Goal: Task Accomplishment & Management: Complete application form

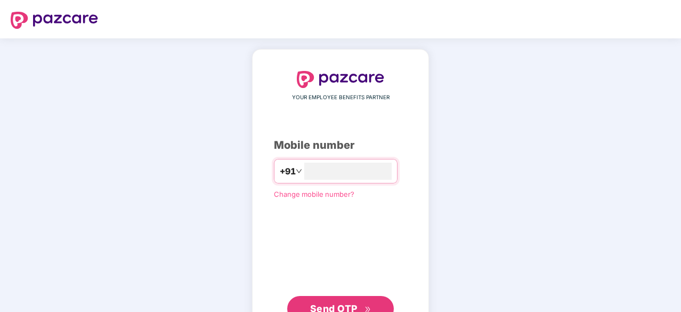
type input "**********"
click at [326, 303] on span "Send OTP" at bounding box center [333, 308] width 47 height 11
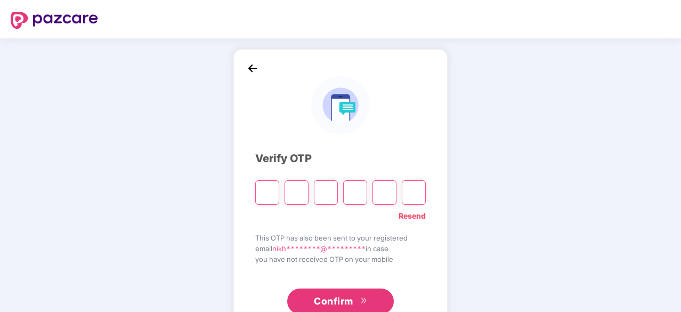
type input "*"
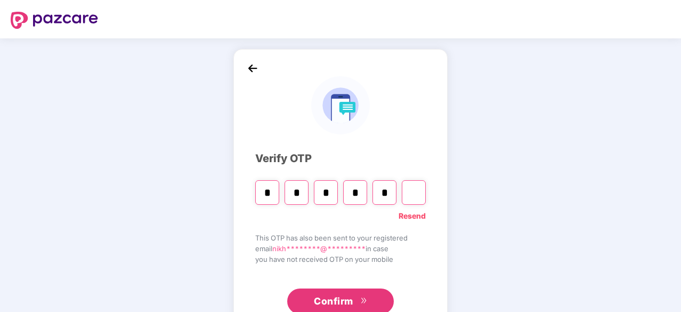
type input "*"
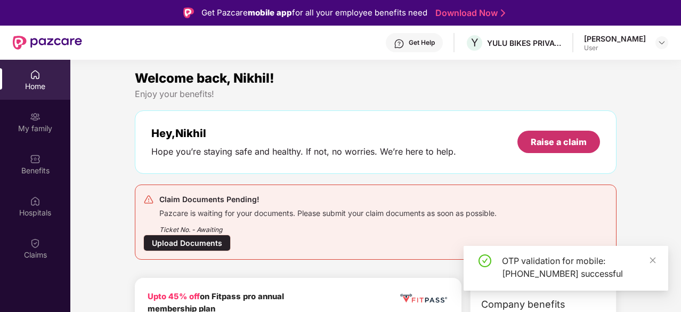
click at [557, 148] on div "Raise a claim" at bounding box center [558, 142] width 83 height 22
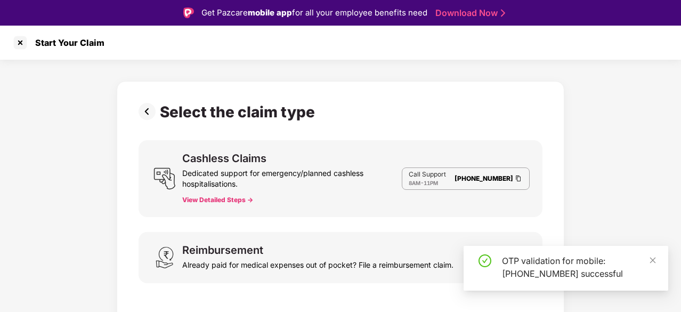
click at [557, 148] on div "Select the claim type Cashless Claims Dedicated support for emergency/planned c…" at bounding box center [341, 203] width 448 height 244
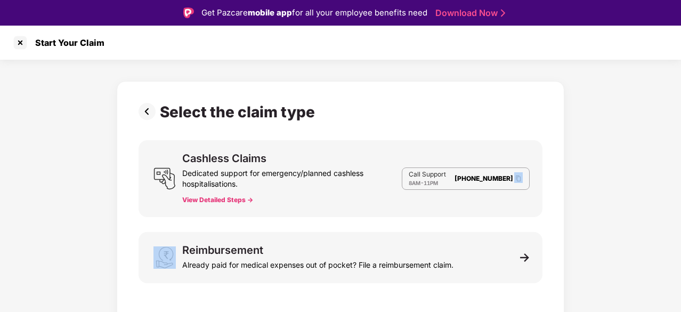
scroll to position [26, 0]
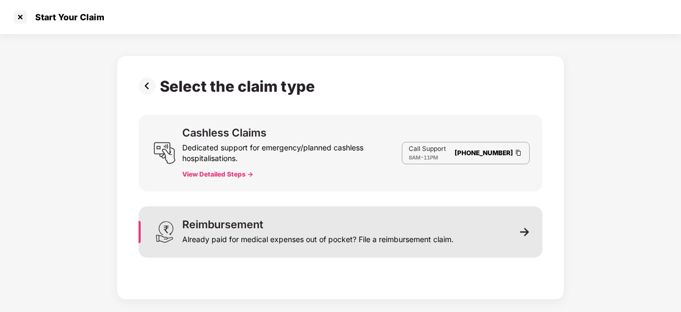
click at [369, 242] on div "Already paid for medical expenses out of pocket? File a reimbursement claim." at bounding box center [317, 237] width 271 height 15
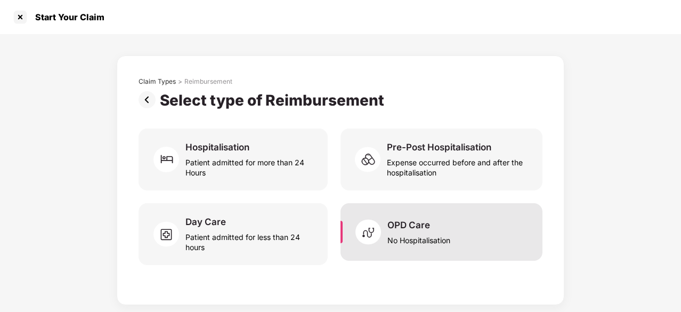
click at [411, 219] on div "OPD Care" at bounding box center [408, 225] width 43 height 12
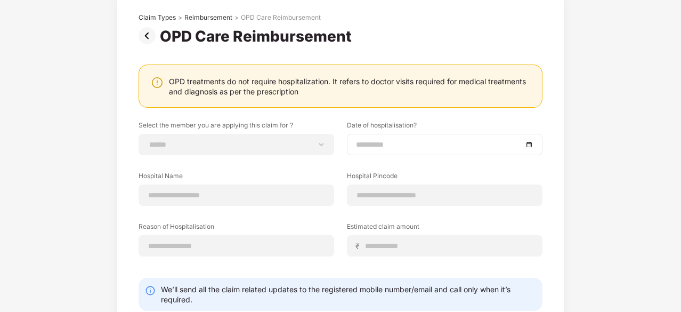
scroll to position [67, 0]
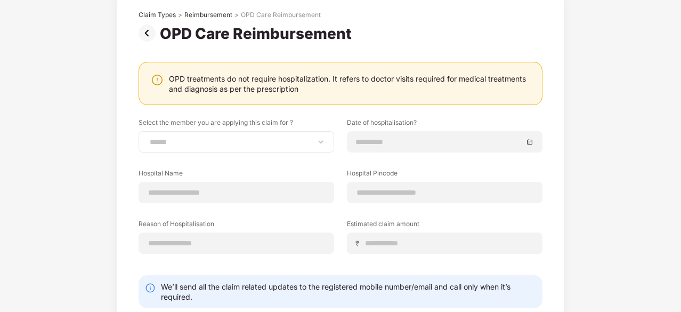
click at [299, 145] on div "**********" at bounding box center [237, 141] width 196 height 21
click at [322, 144] on select "**********" at bounding box center [236, 141] width 177 height 9
select select "**********"
click at [148, 137] on select "**********" at bounding box center [236, 141] width 177 height 9
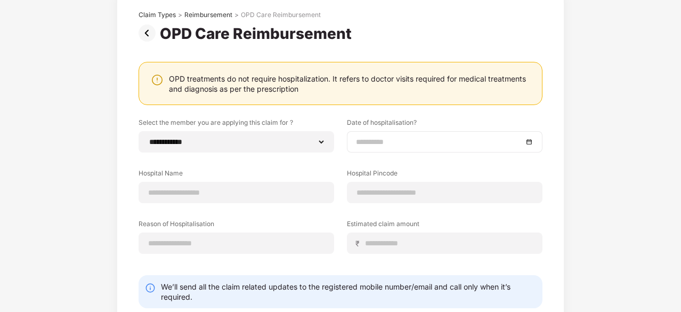
click at [389, 137] on input at bounding box center [439, 142] width 167 height 12
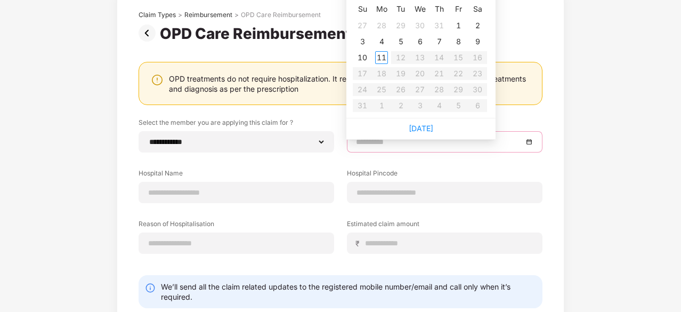
scroll to position [0, 0]
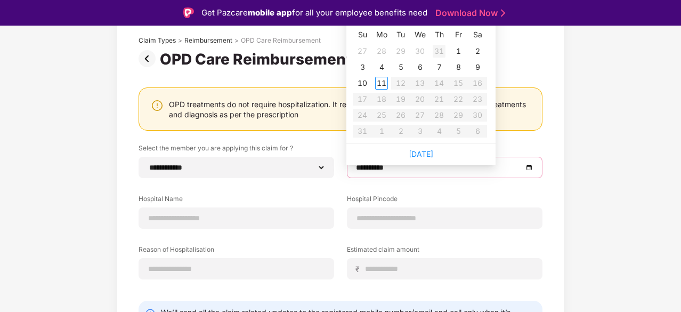
type input "**********"
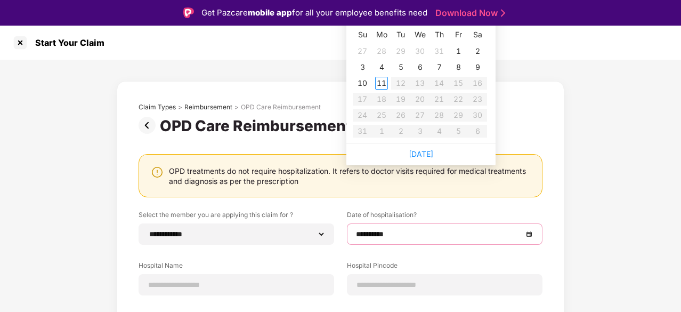
type input "**********"
click at [423, 151] on link "[DATE]" at bounding box center [421, 153] width 25 height 9
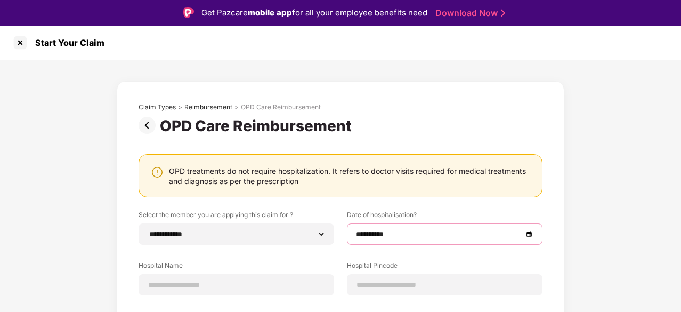
click at [409, 224] on div "**********" at bounding box center [445, 233] width 196 height 21
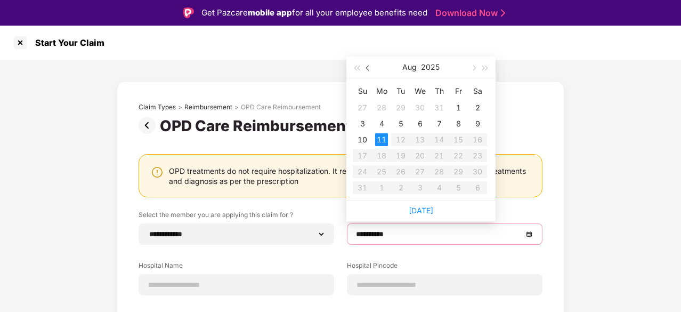
click at [364, 70] on button "button" at bounding box center [368, 66] width 12 height 21
type input "**********"
click at [441, 173] on div "31" at bounding box center [439, 171] width 13 height 13
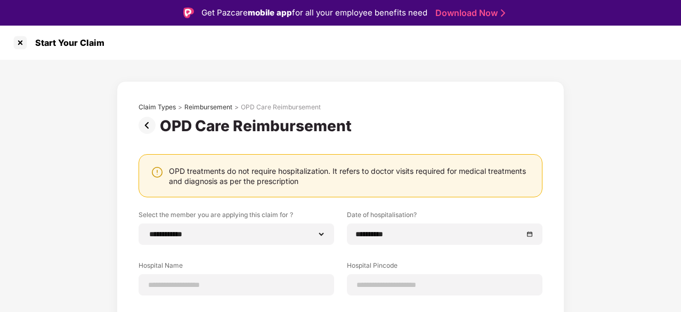
click at [614, 223] on div "**********" at bounding box center [340, 263] width 681 height 406
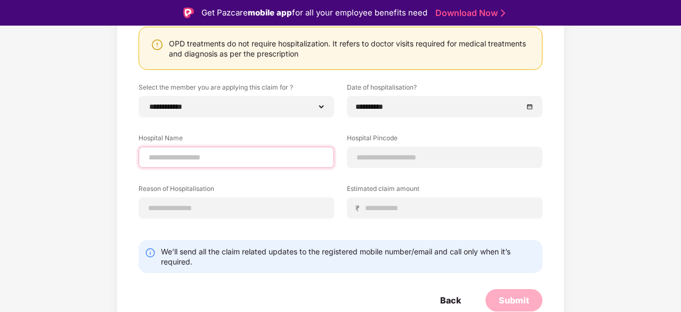
click at [261, 156] on input at bounding box center [236, 157] width 177 height 11
type input "*********"
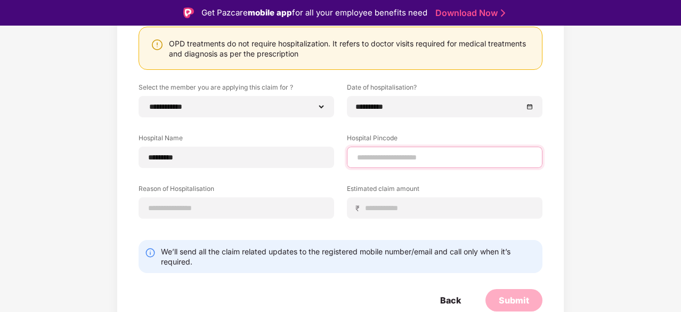
click at [385, 159] on input at bounding box center [444, 157] width 177 height 11
type input "******"
select select "*********"
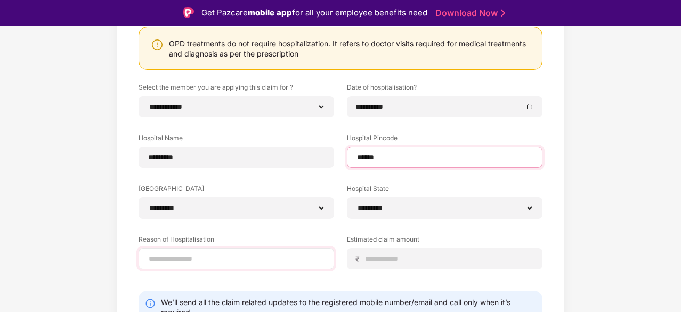
type input "******"
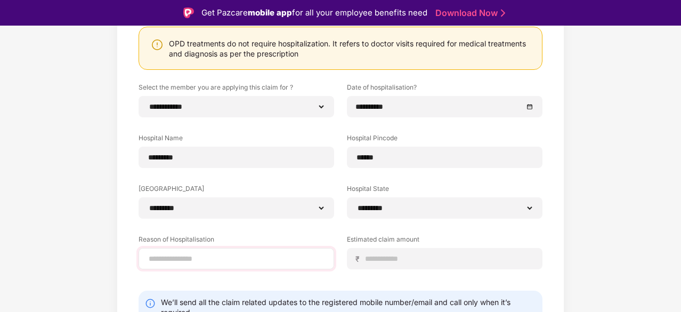
click at [269, 251] on div at bounding box center [237, 258] width 196 height 21
click at [241, 257] on input at bounding box center [236, 258] width 177 height 11
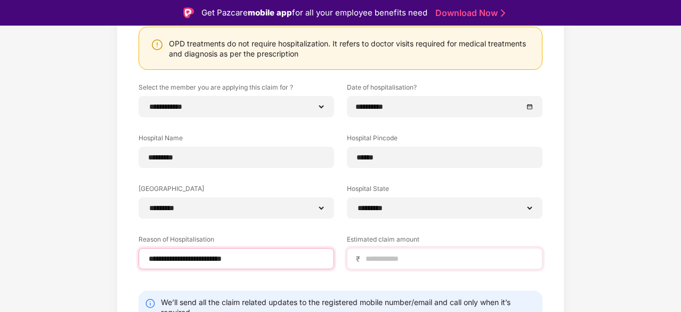
type input "**********"
click at [434, 263] on input at bounding box center [448, 258] width 169 height 11
type input "****"
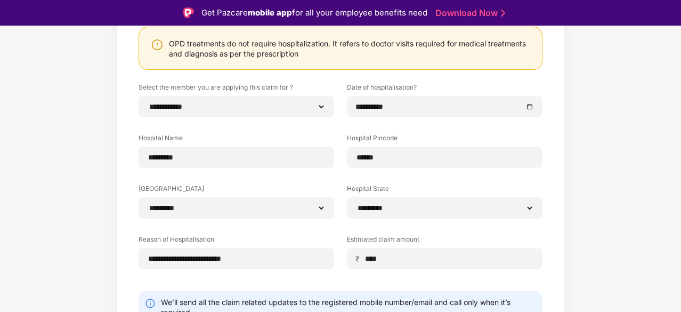
click at [643, 266] on div "**********" at bounding box center [340, 160] width 681 height 457
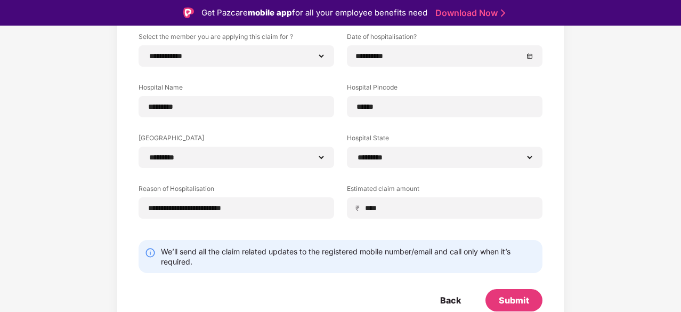
scroll to position [6, 0]
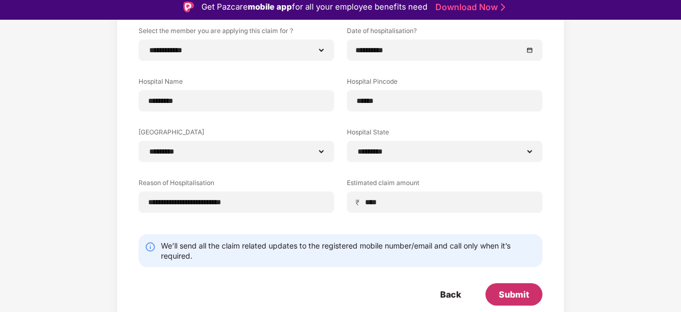
click at [516, 289] on div "Submit" at bounding box center [514, 294] width 30 height 12
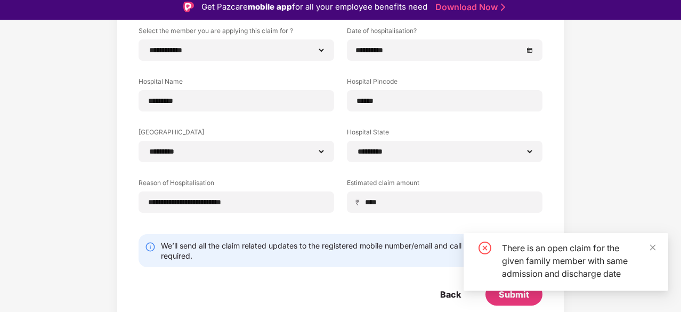
click at [560, 258] on div "There is an open claim for the given family member with same admission and disc…" at bounding box center [578, 260] width 153 height 38
click at [656, 246] on div "There is an open claim for the given family member with same admission and disc…" at bounding box center [566, 262] width 205 height 58
click at [650, 247] on icon "close" at bounding box center [652, 246] width 7 height 7
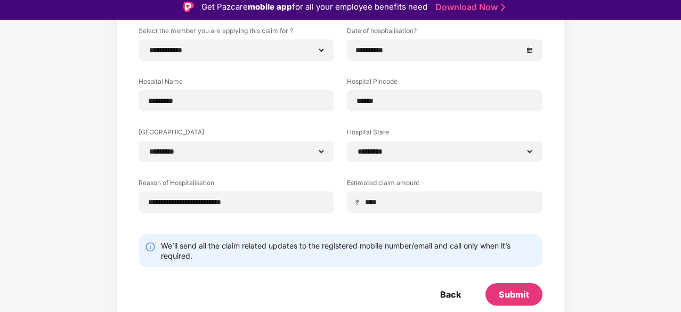
scroll to position [26, 0]
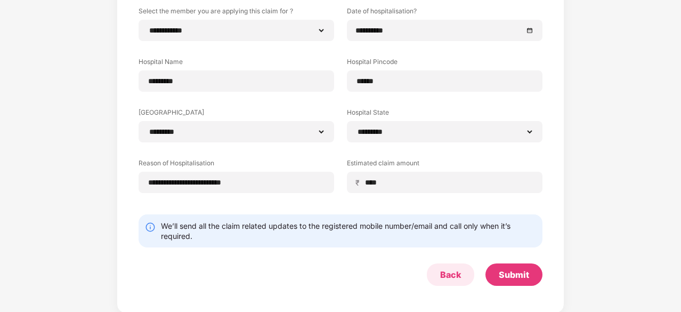
click at [449, 269] on div "Back" at bounding box center [450, 275] width 21 height 12
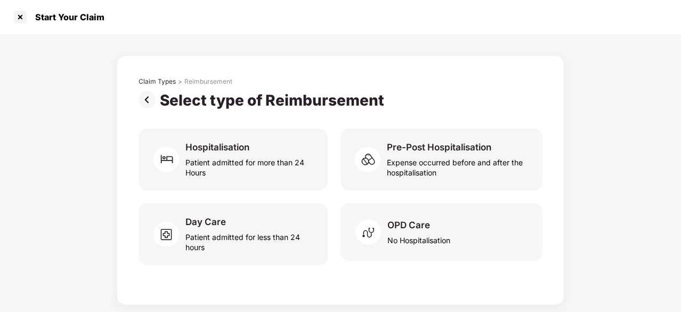
scroll to position [0, 0]
click at [19, 19] on div at bounding box center [20, 17] width 17 height 17
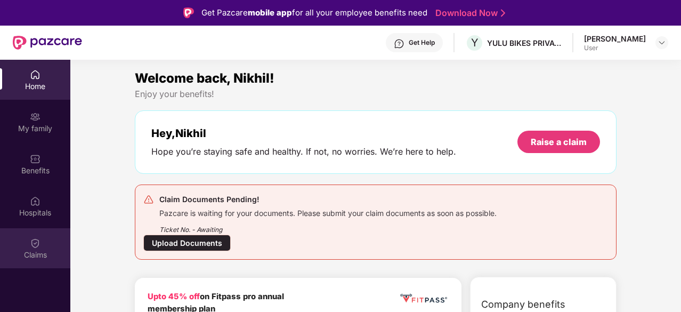
click at [45, 242] on div "Claims" at bounding box center [35, 248] width 70 height 40
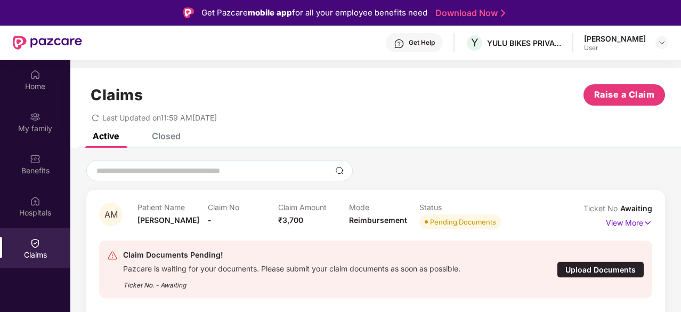
scroll to position [60, 0]
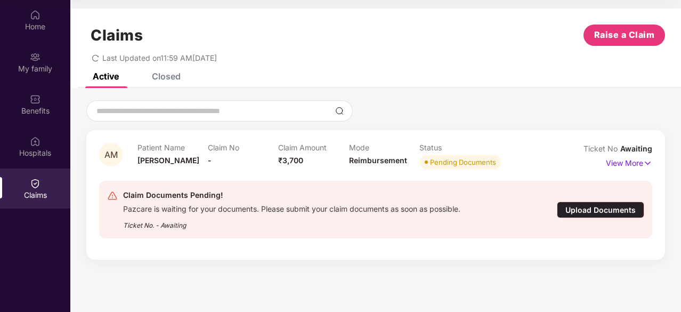
click at [592, 213] on div "Upload Documents" at bounding box center [600, 209] width 87 height 17
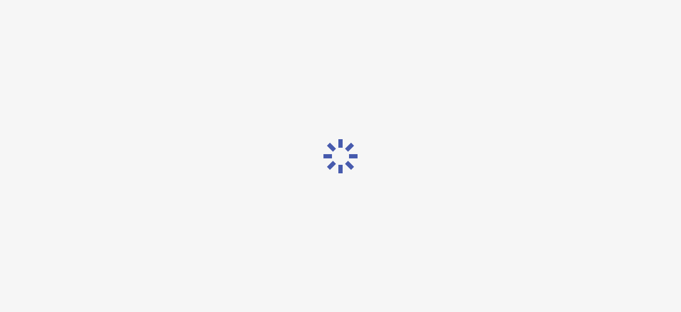
scroll to position [26, 0]
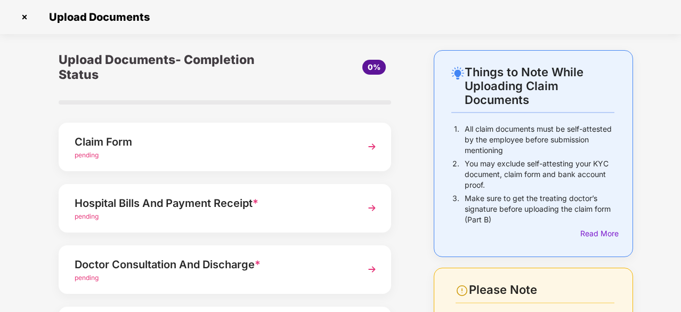
click at [182, 147] on div "Claim Form" at bounding box center [212, 141] width 275 height 17
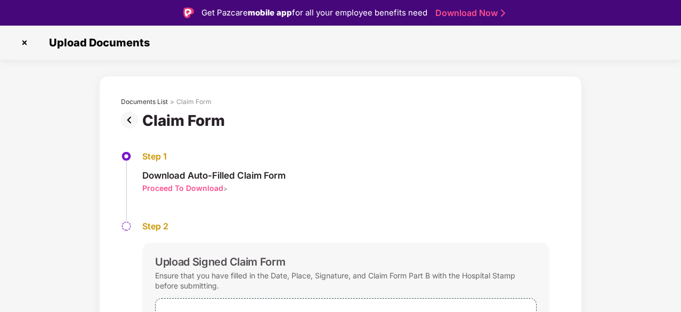
scroll to position [99, 0]
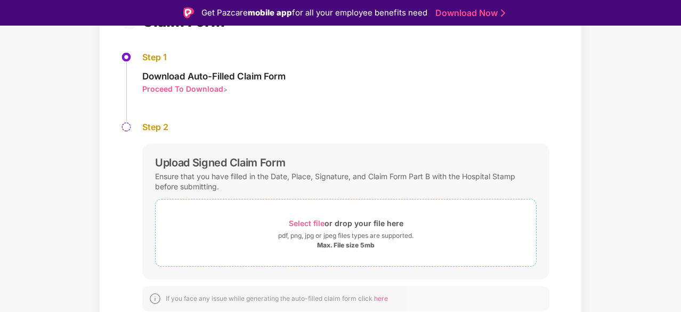
click at [329, 213] on span "Select file or drop your file here pdf, png, jpg or jpeg files types are suppor…" at bounding box center [346, 232] width 380 height 51
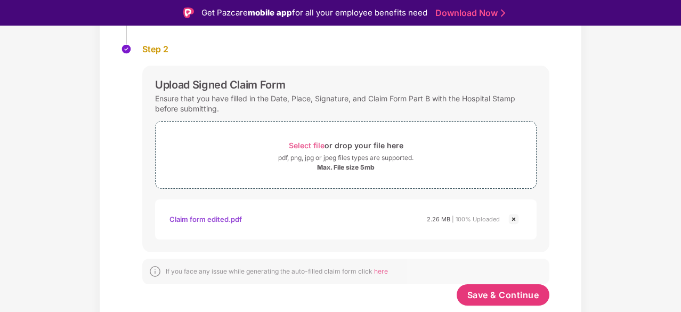
scroll to position [176, 0]
click at [506, 290] on span "Save & Continue" at bounding box center [503, 295] width 72 height 12
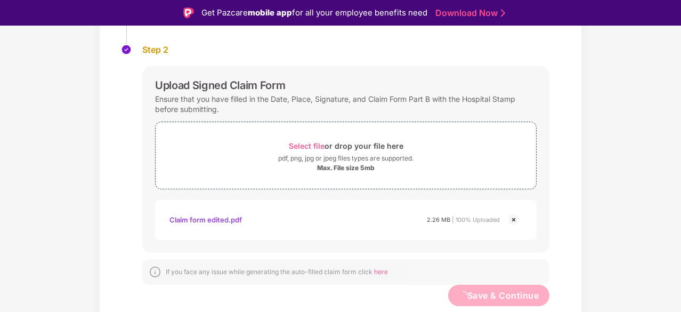
scroll to position [0, 0]
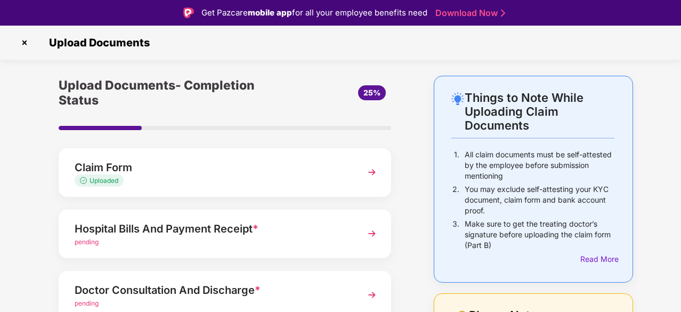
click at [235, 241] on div "pending" at bounding box center [212, 242] width 275 height 10
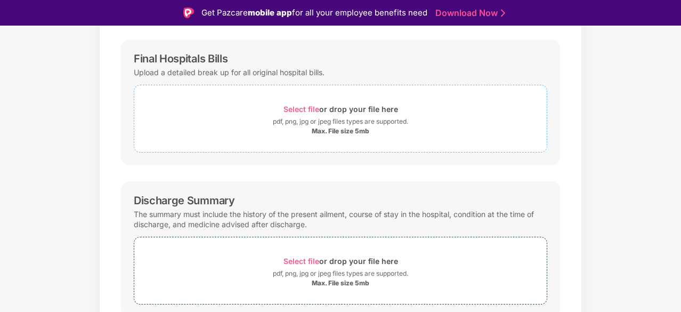
scroll to position [150, 0]
click at [335, 103] on div "Select file or drop your file here" at bounding box center [340, 108] width 115 height 14
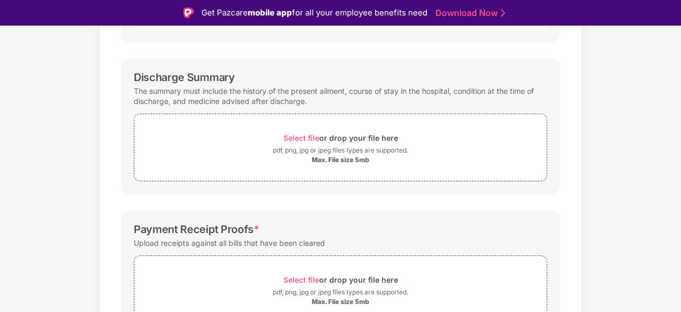
scroll to position [327, 0]
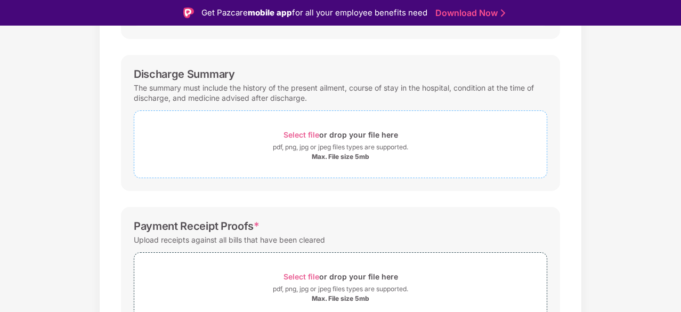
click at [283, 140] on div "Select file or drop your file here" at bounding box center [340, 134] width 115 height 14
click at [401, 108] on div "Select file or drop your file here pdf, png, jpg or jpeg files types are suppor…" at bounding box center [340, 141] width 413 height 73
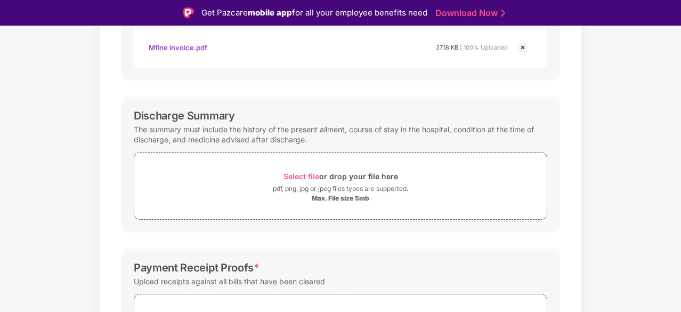
scroll to position [385, 0]
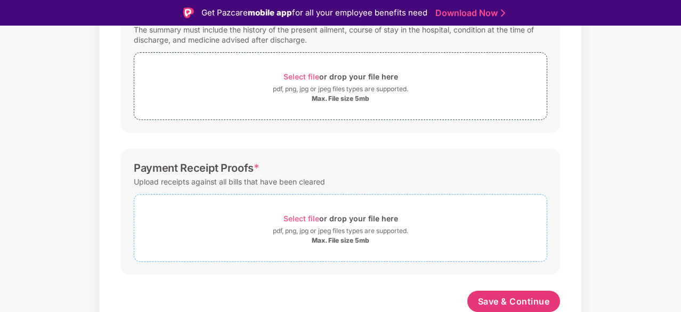
click at [356, 223] on div "Select file or drop your file here" at bounding box center [340, 218] width 115 height 14
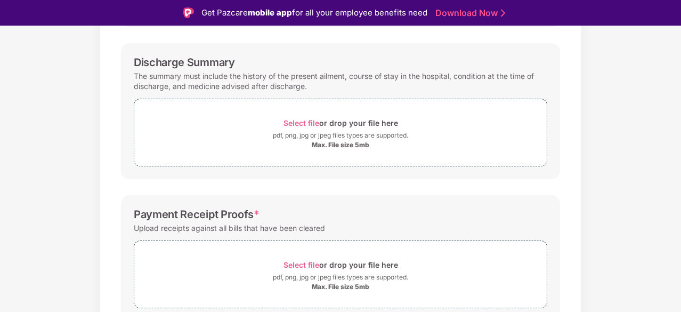
scroll to position [435, 0]
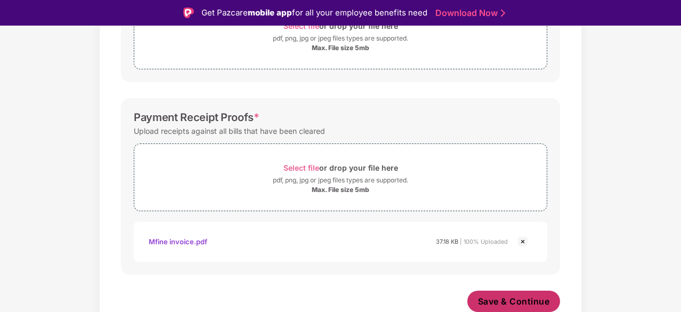
click at [502, 301] on span "Save & Continue" at bounding box center [514, 301] width 72 height 12
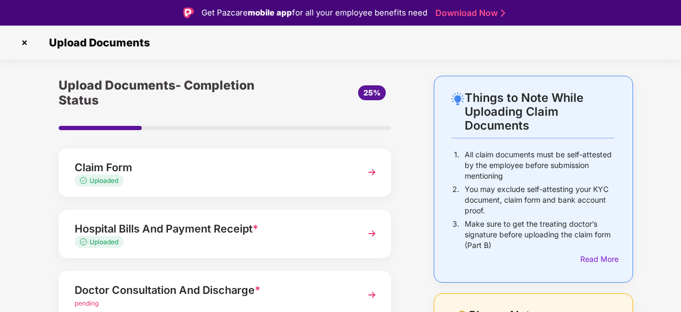
scroll to position [174, 0]
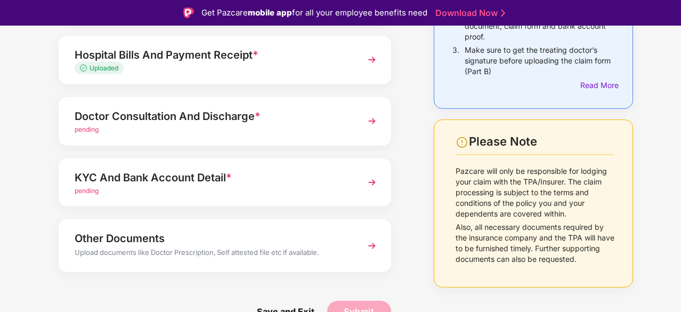
click at [225, 126] on div "pending" at bounding box center [212, 130] width 275 height 10
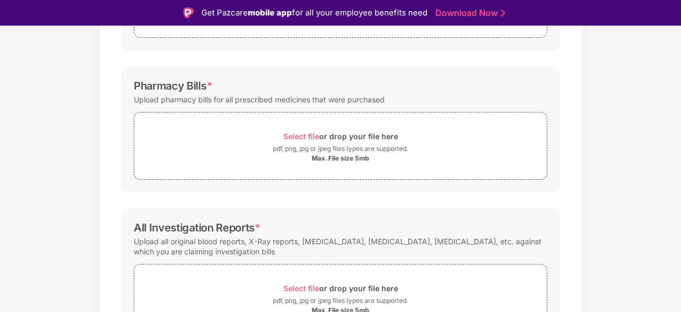
scroll to position [265, 0]
click at [251, 135] on div "Select file or drop your file here" at bounding box center [340, 135] width 412 height 14
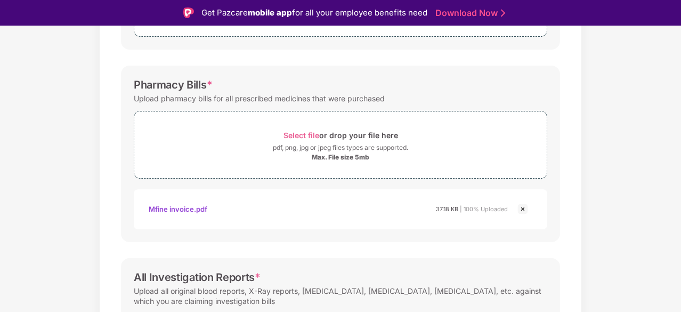
scroll to position [385, 0]
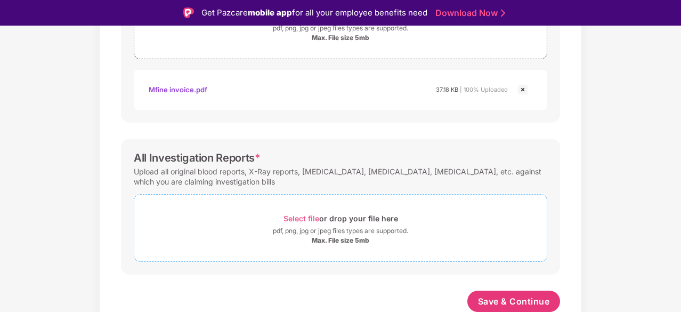
click at [327, 213] on div "Select file or drop your file here" at bounding box center [340, 218] width 115 height 14
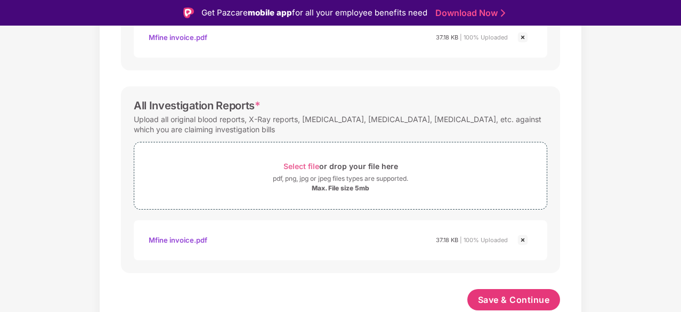
scroll to position [435, 0]
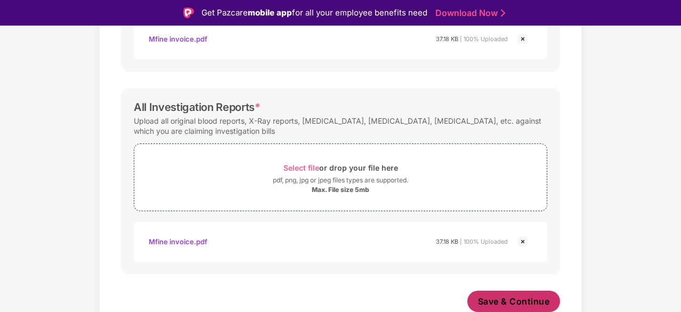
click at [504, 307] on button "Save & Continue" at bounding box center [513, 300] width 93 height 21
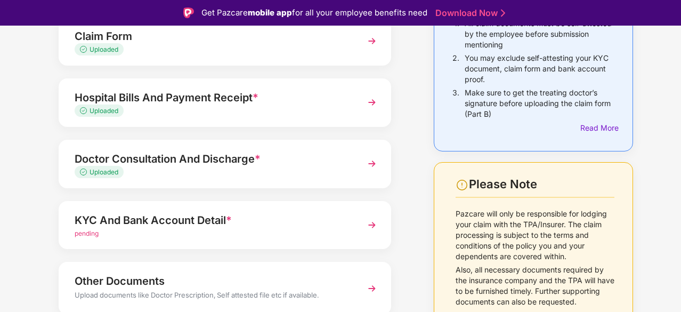
scroll to position [174, 0]
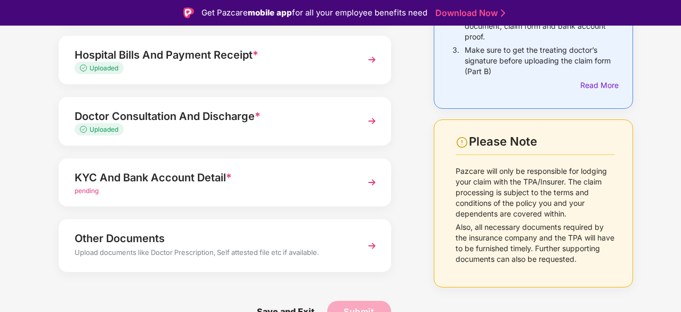
click at [232, 172] on span "*" at bounding box center [229, 177] width 6 height 13
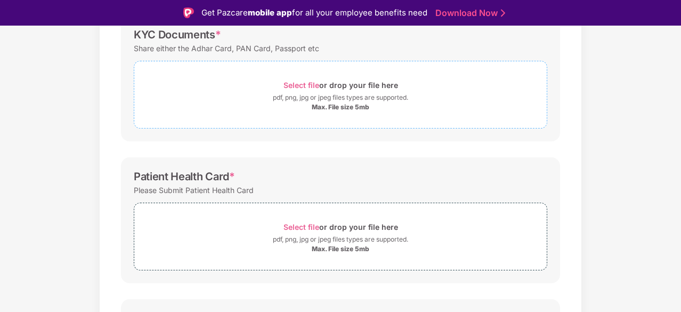
click at [307, 84] on span "Select file" at bounding box center [301, 84] width 36 height 9
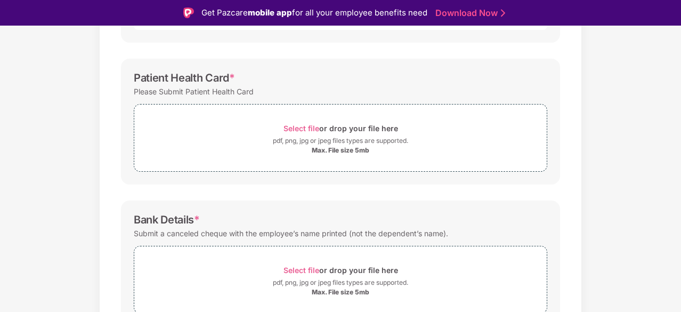
scroll to position [375, 0]
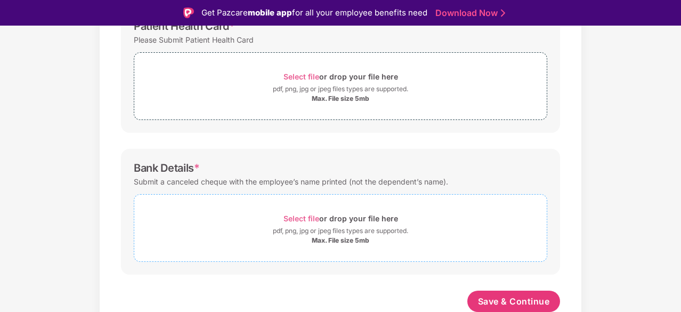
click at [230, 226] on div "pdf, png, jpg or jpeg files types are supported." at bounding box center [340, 230] width 412 height 11
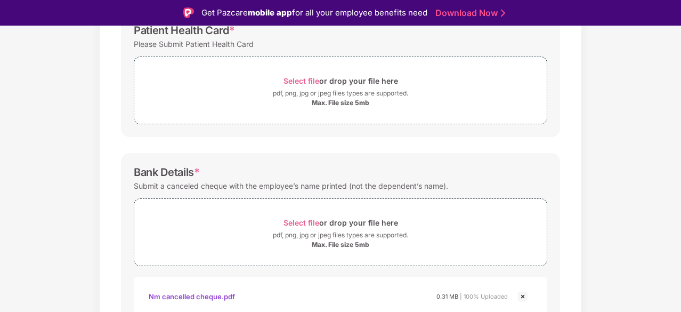
scroll to position [425, 0]
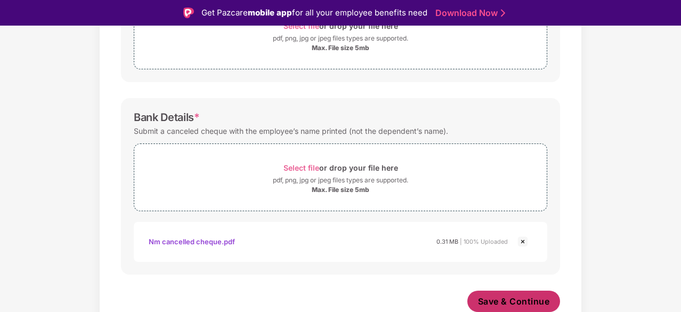
click at [513, 304] on span "Save & Continue" at bounding box center [514, 301] width 72 height 12
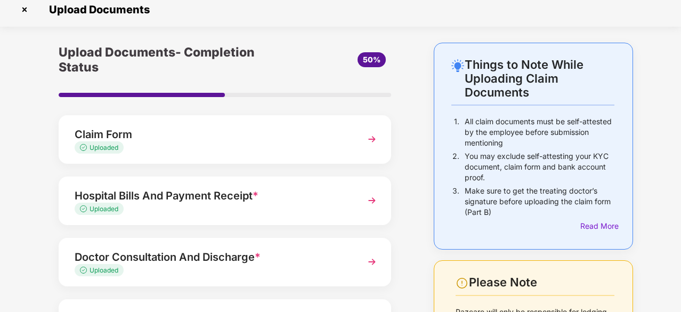
scroll to position [0, 0]
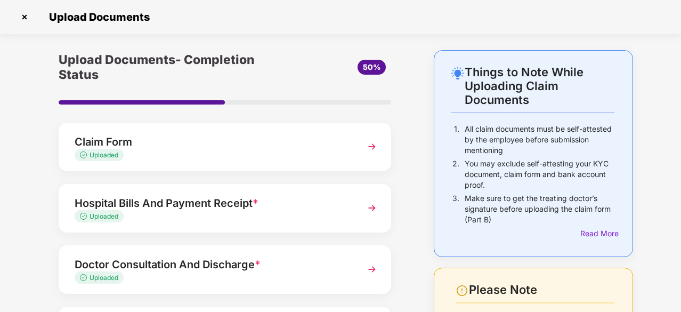
click at [23, 17] on img at bounding box center [24, 17] width 17 height 17
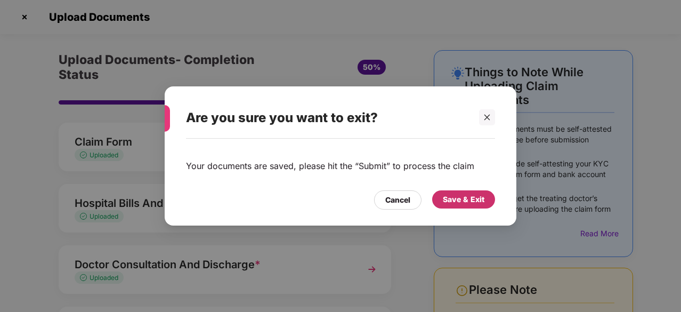
click at [464, 204] on div "Save & Exit" at bounding box center [464, 199] width 42 height 12
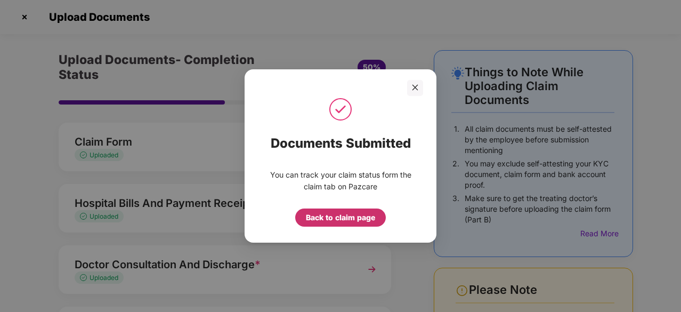
click at [348, 217] on div "Back to claim page" at bounding box center [340, 218] width 69 height 12
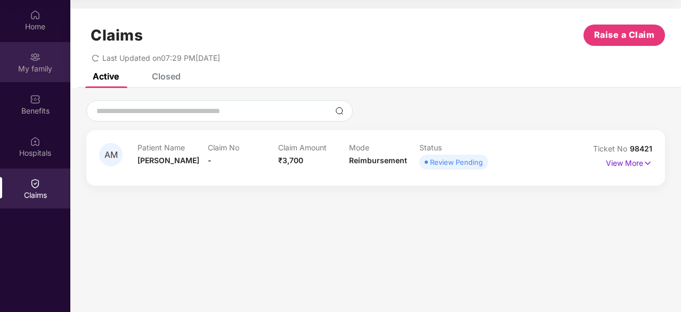
click at [40, 55] on div "My family" at bounding box center [35, 62] width 70 height 40
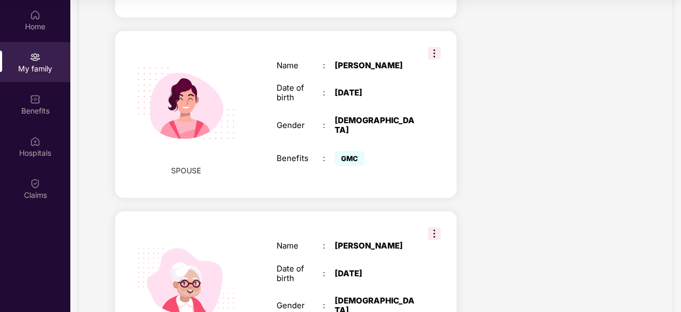
scroll to position [404, 0]
click at [431, 46] on img at bounding box center [434, 52] width 13 height 13
click at [532, 141] on div "Health Cover cover ₹5 Lakhs Policy issued [DATE] Policy Expiry [DATE] Enabled f…" at bounding box center [554, 27] width 179 height 728
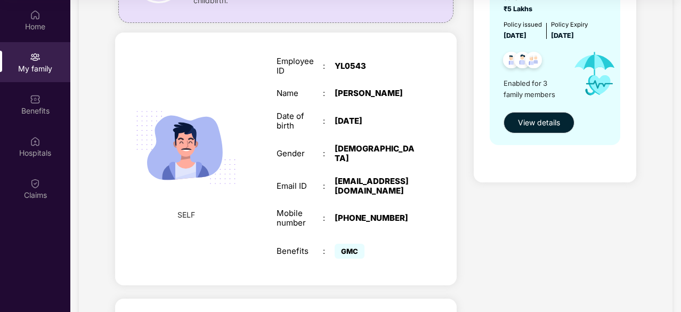
scroll to position [0, 0]
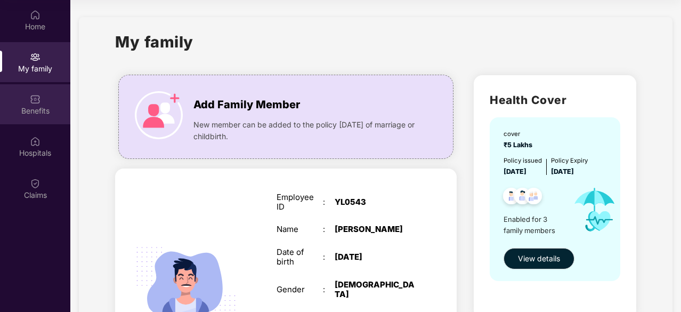
click at [35, 105] on div "Benefits" at bounding box center [35, 110] width 70 height 11
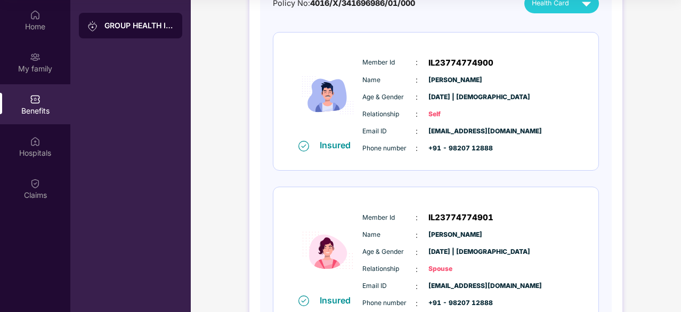
scroll to position [135, 0]
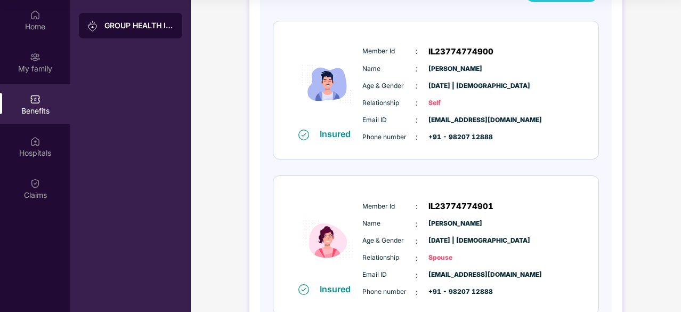
click at [484, 209] on span "IL23774774901" at bounding box center [460, 206] width 65 height 13
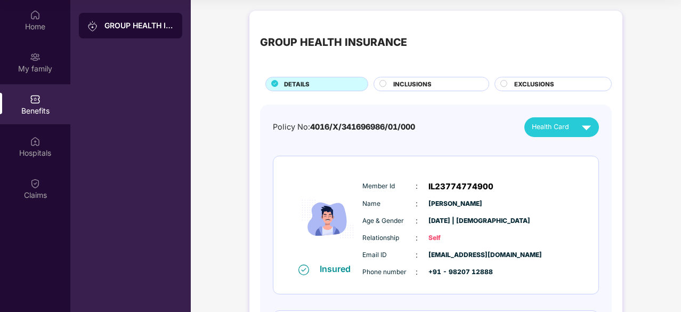
scroll to position [0, 0]
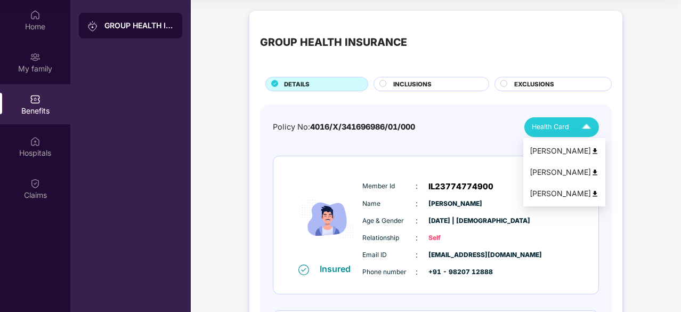
click at [569, 126] on div "Health Card" at bounding box center [564, 127] width 64 height 19
click at [591, 174] on img at bounding box center [595, 172] width 8 height 8
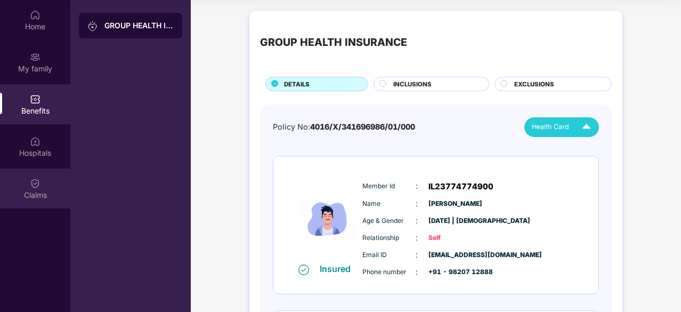
click at [37, 190] on div "Claims" at bounding box center [35, 195] width 70 height 11
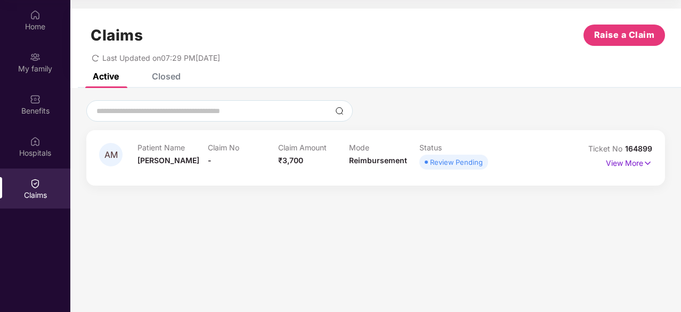
click at [449, 164] on div "Review Pending" at bounding box center [456, 162] width 53 height 11
click at [628, 158] on p "View More" at bounding box center [629, 162] width 46 height 14
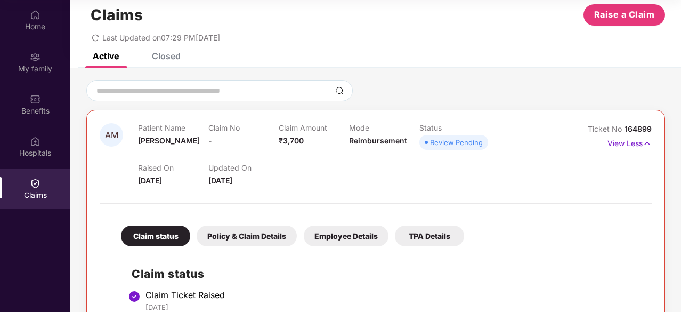
scroll to position [20, 0]
click at [356, 241] on div "Employee Details" at bounding box center [346, 235] width 85 height 21
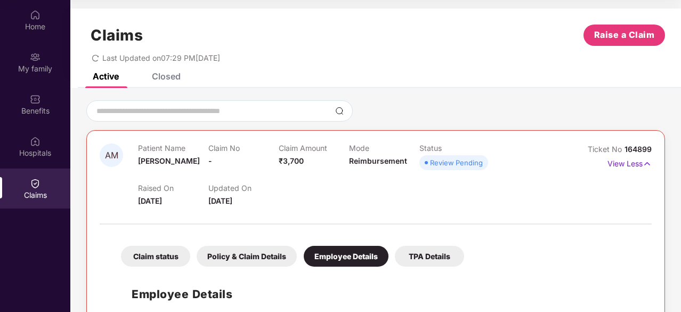
scroll to position [59, 0]
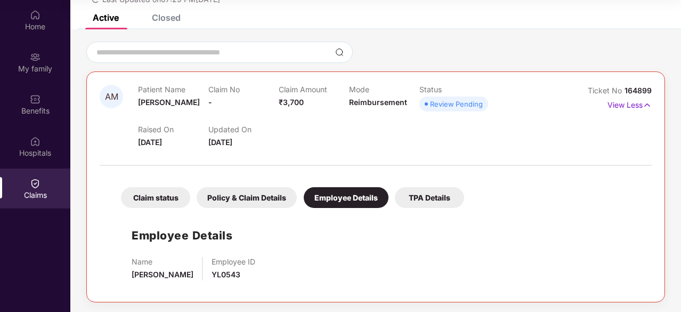
click at [163, 201] on div "Claim status" at bounding box center [155, 197] width 69 height 21
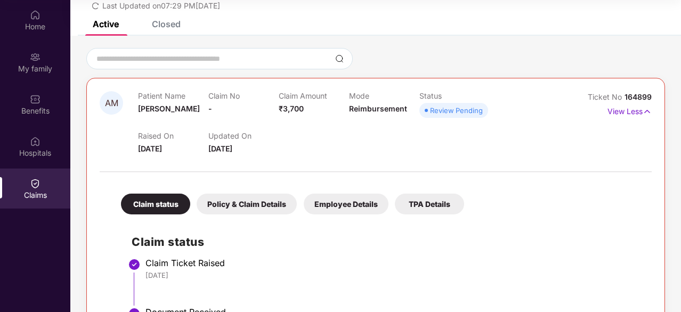
scroll to position [43, 0]
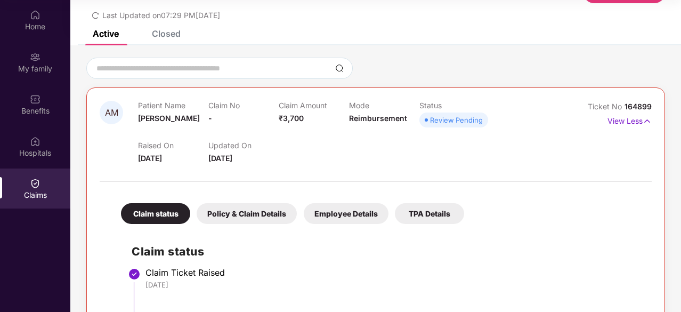
click at [159, 37] on div "Closed" at bounding box center [166, 33] width 29 height 11
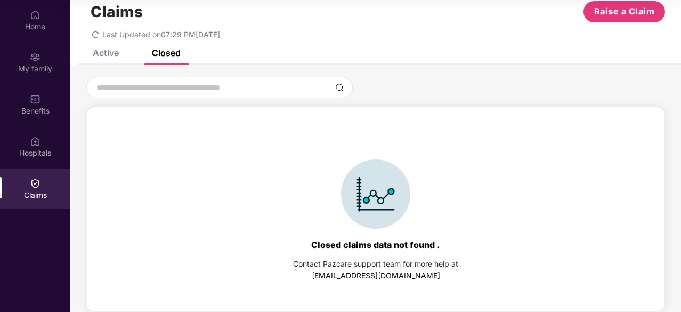
click at [94, 57] on div "Active" at bounding box center [106, 52] width 26 height 11
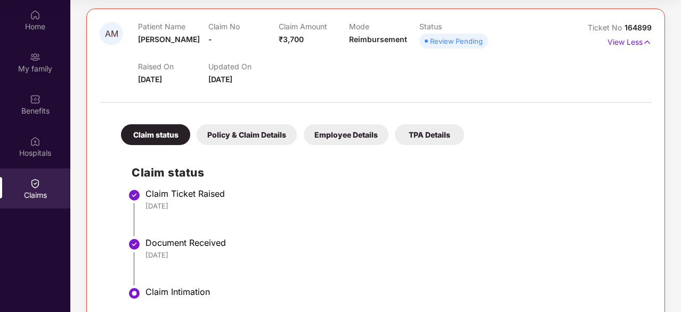
scroll to position [121, 0]
click at [264, 136] on div "Policy & Claim Details" at bounding box center [247, 134] width 100 height 21
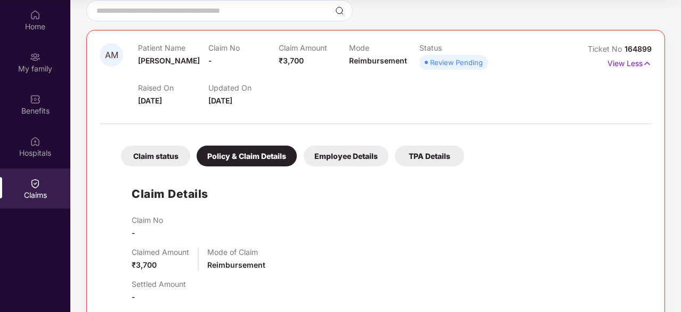
click at [344, 148] on div "Employee Details" at bounding box center [346, 155] width 85 height 21
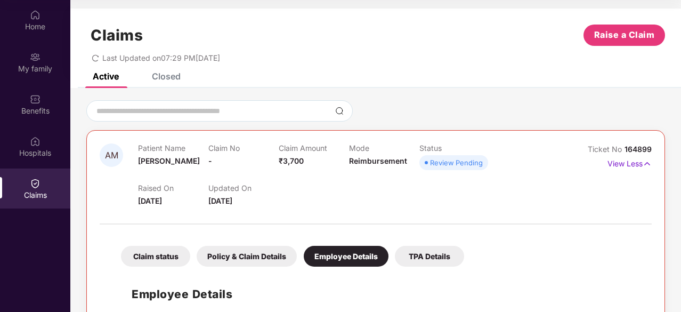
scroll to position [59, 0]
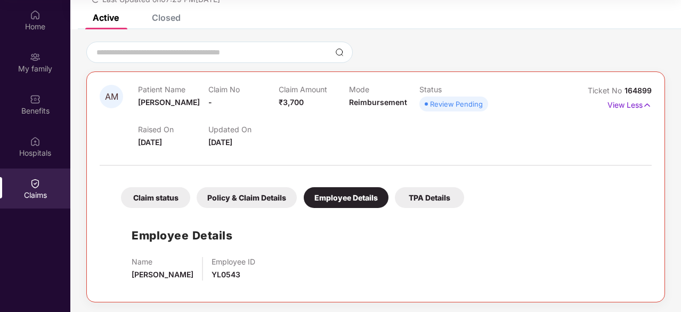
click at [424, 190] on div "TPA Details" at bounding box center [429, 197] width 69 height 21
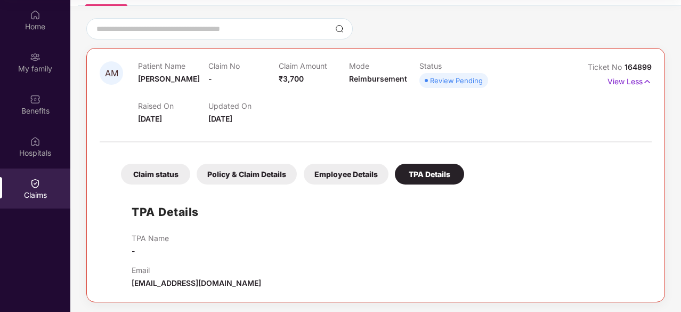
scroll to position [6, 0]
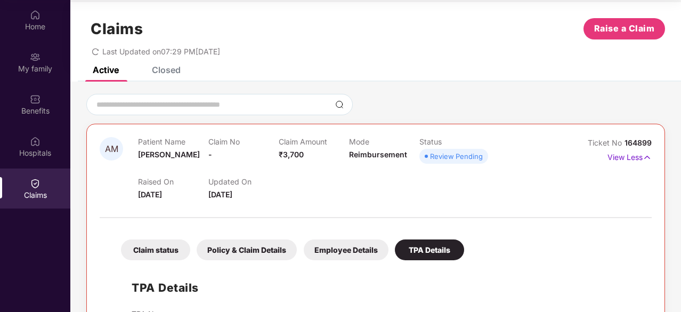
click at [158, 245] on div "Claim status" at bounding box center [155, 249] width 69 height 21
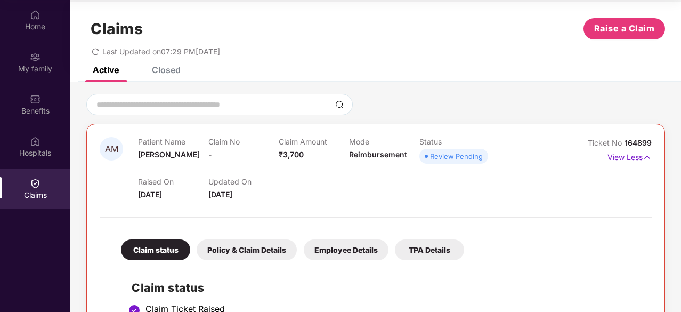
click at [254, 250] on div "Policy & Claim Details" at bounding box center [247, 249] width 100 height 21
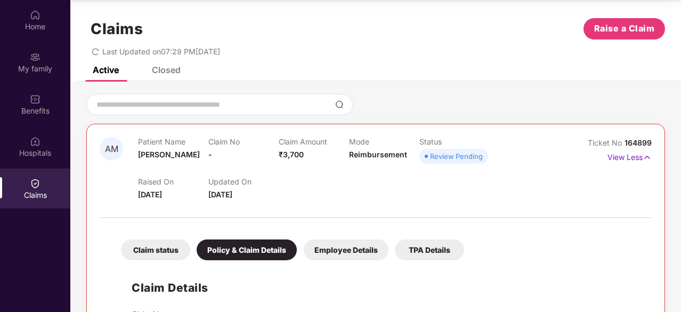
click at [345, 251] on div "Employee Details" at bounding box center [346, 249] width 85 height 21
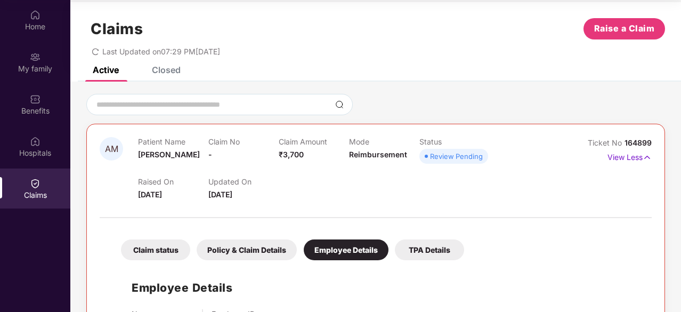
click at [426, 255] on div "TPA Details" at bounding box center [429, 249] width 69 height 21
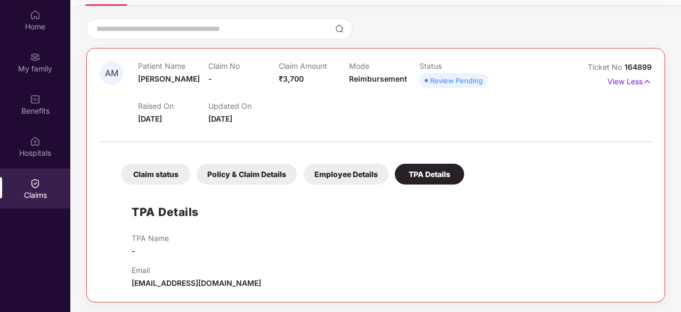
scroll to position [0, 0]
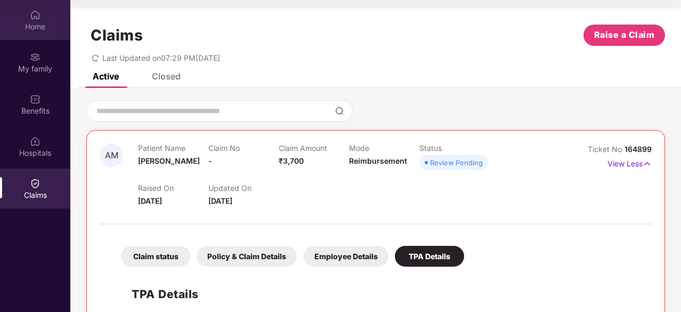
click at [38, 7] on div "Home" at bounding box center [35, 20] width 70 height 40
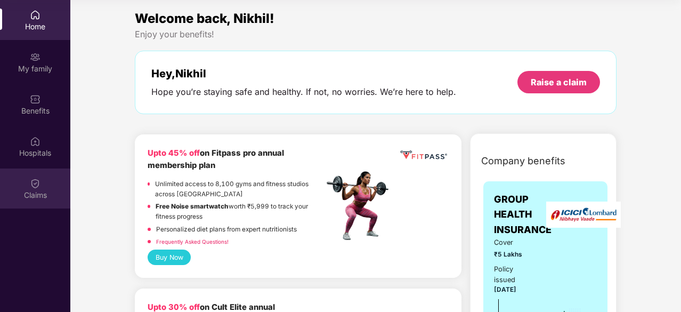
click at [33, 197] on div "Claims" at bounding box center [35, 195] width 70 height 11
